Goal: Find specific page/section: Find specific page/section

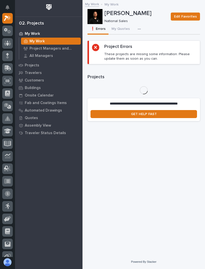
click at [120, 30] on button "My Quotes" at bounding box center [121, 29] width 24 height 11
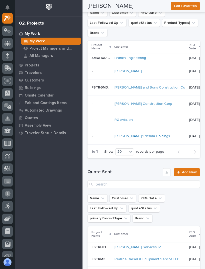
scroll to position [462, 0]
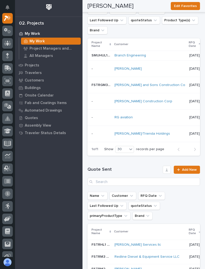
click at [177, 89] on td "[PERSON_NAME] and Sons Construction Co" at bounding box center [150, 85] width 75 height 16
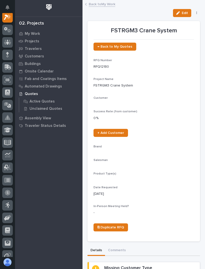
scroll to position [13, 0]
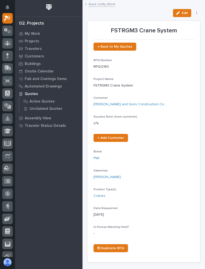
click at [101, 6] on link "Back to My Work" at bounding box center [102, 4] width 27 height 6
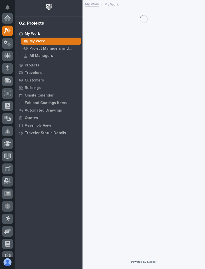
scroll to position [14, 0]
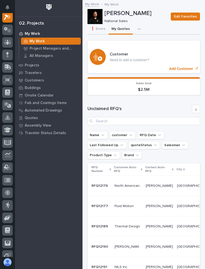
click at [191, 59] on div "Customer Need to add a customer? Add Customer" at bounding box center [144, 57] width 113 height 33
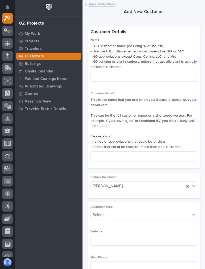
click at [107, 6] on link "Back to My Work" at bounding box center [102, 4] width 27 height 6
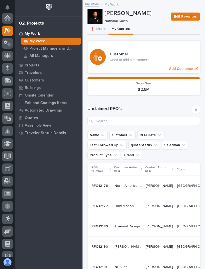
scroll to position [14, 0]
